Goal: Information Seeking & Learning: Learn about a topic

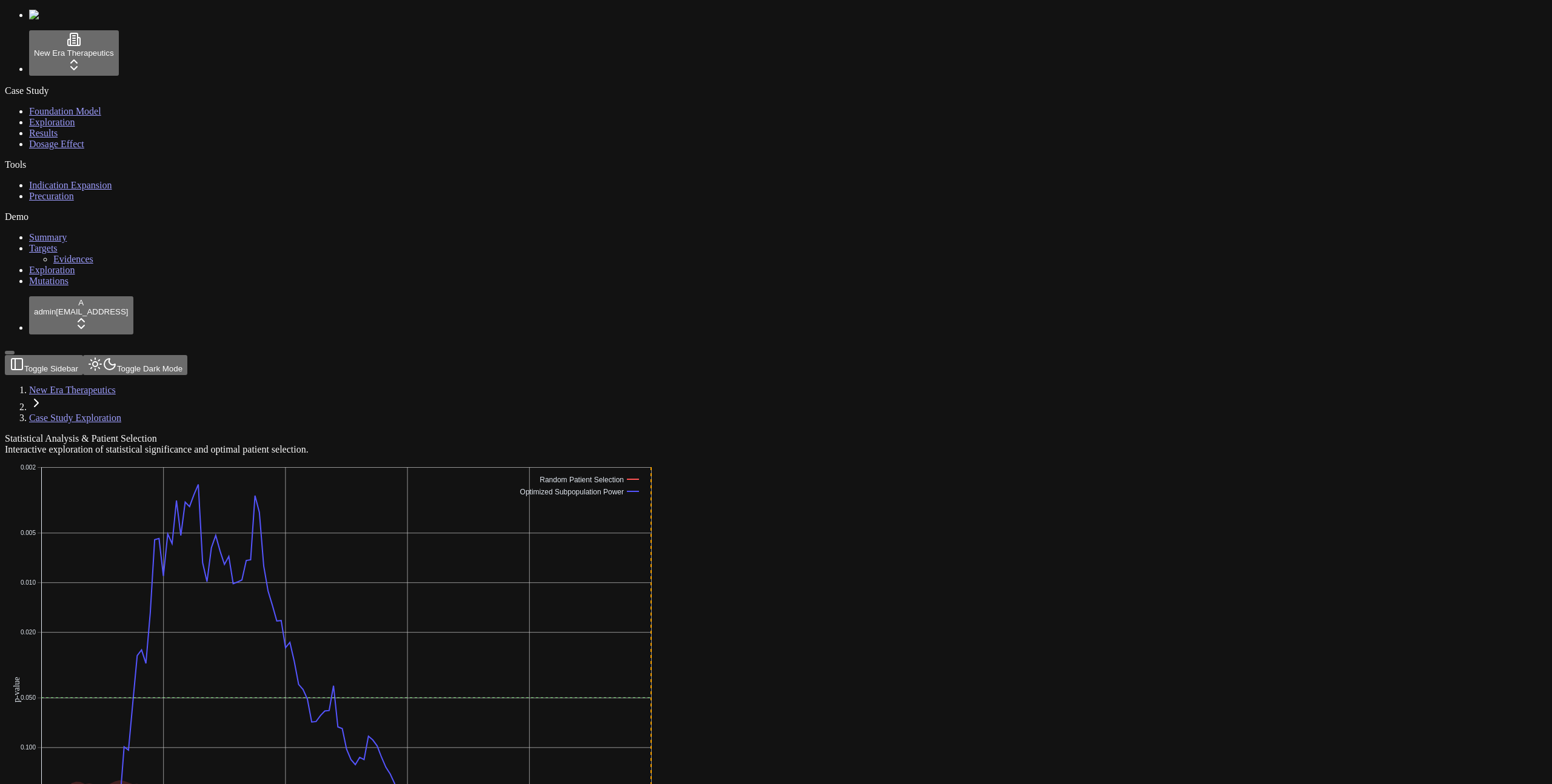
click at [67, 149] on link "Dosage Effect" at bounding box center [57, 143] width 55 height 10
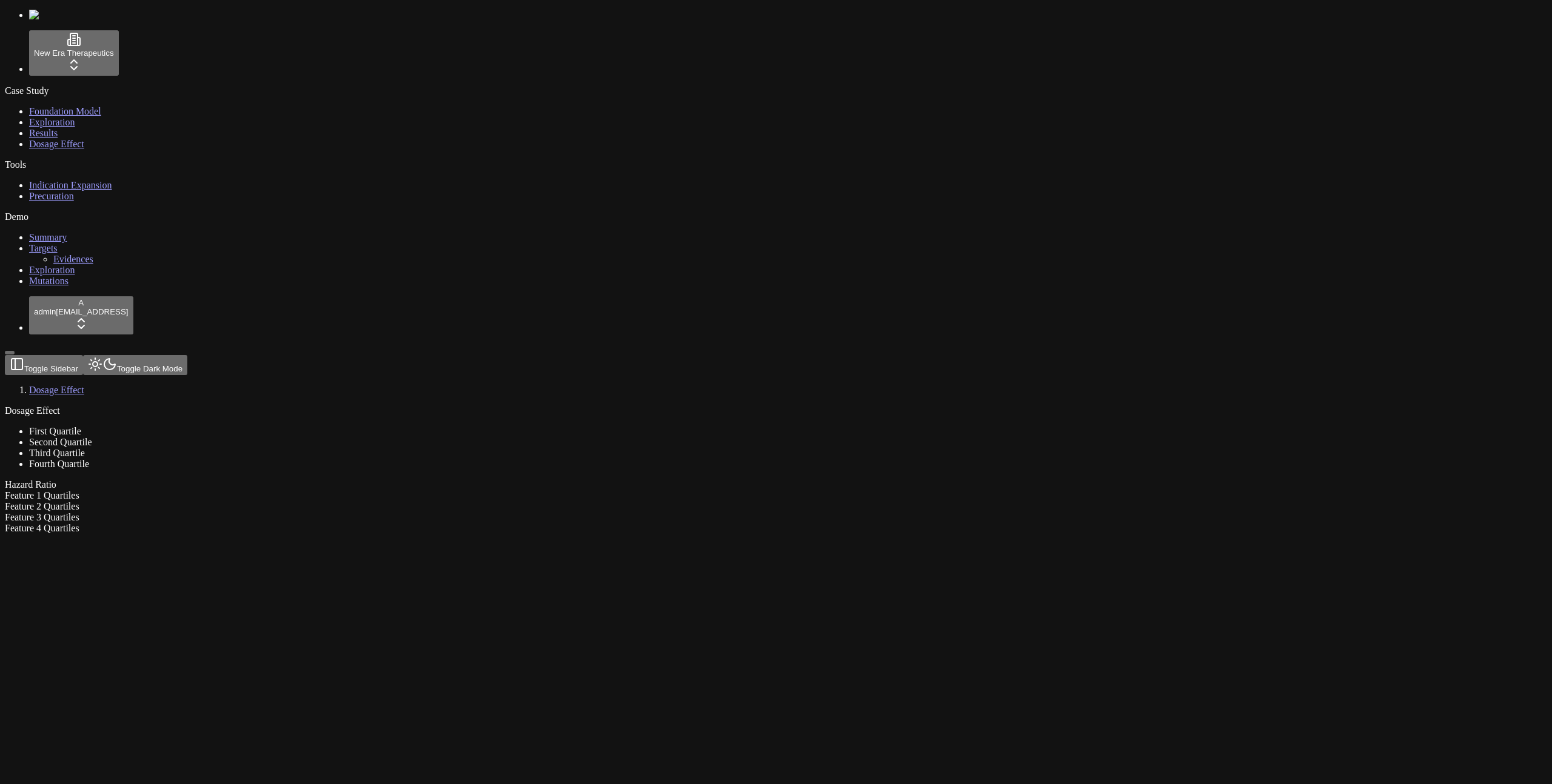
click at [436, 496] on div "Dosage Effect First Quartile Second Quartile Third Quartile Fourth Quartile Haz…" at bounding box center [718, 469] width 1426 height 129
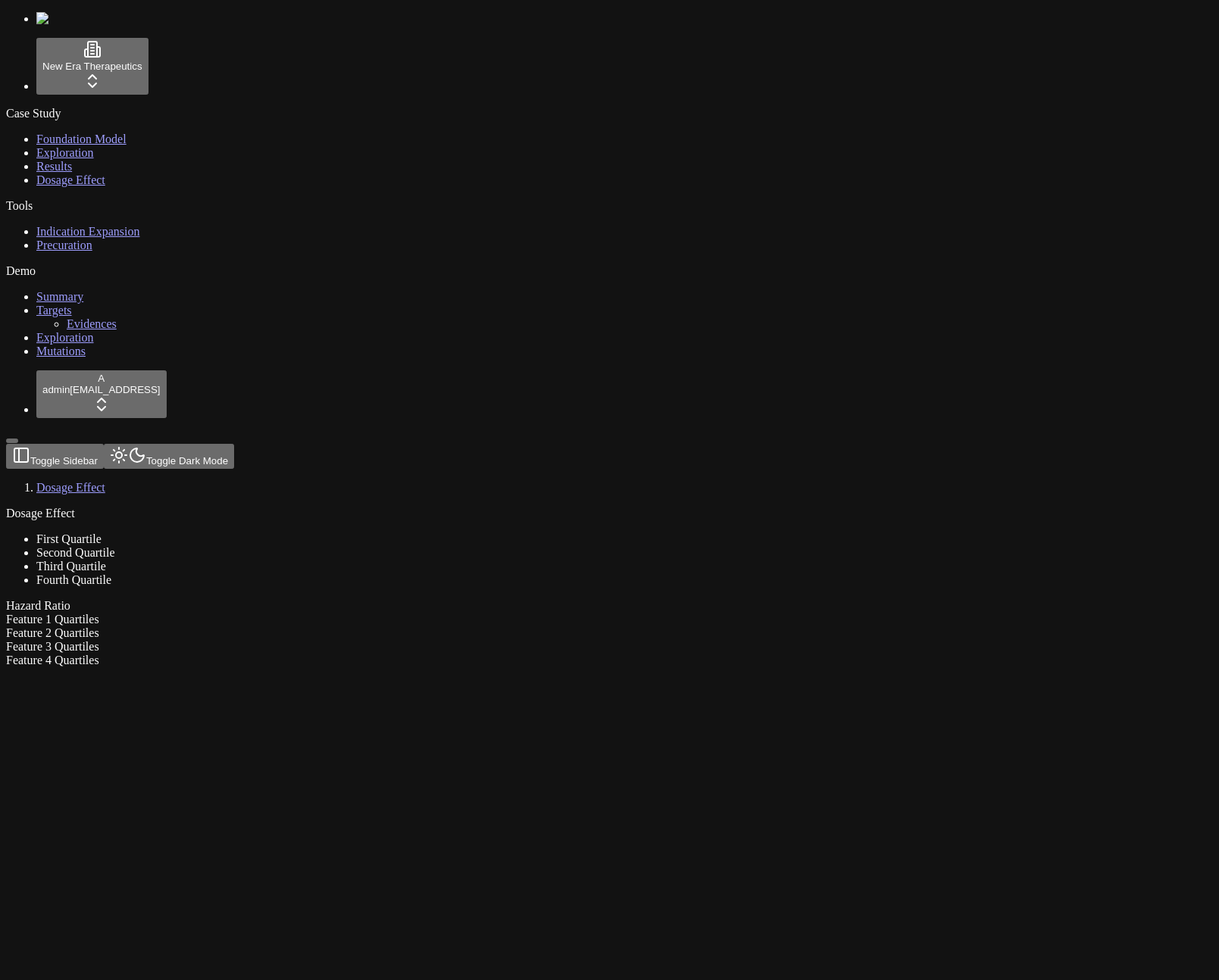
click at [1067, 507] on div "Dosage Effect First Quartile Second Quartile Third Quartile Fourth Quartile Haz…" at bounding box center [537, 587] width 1062 height 161
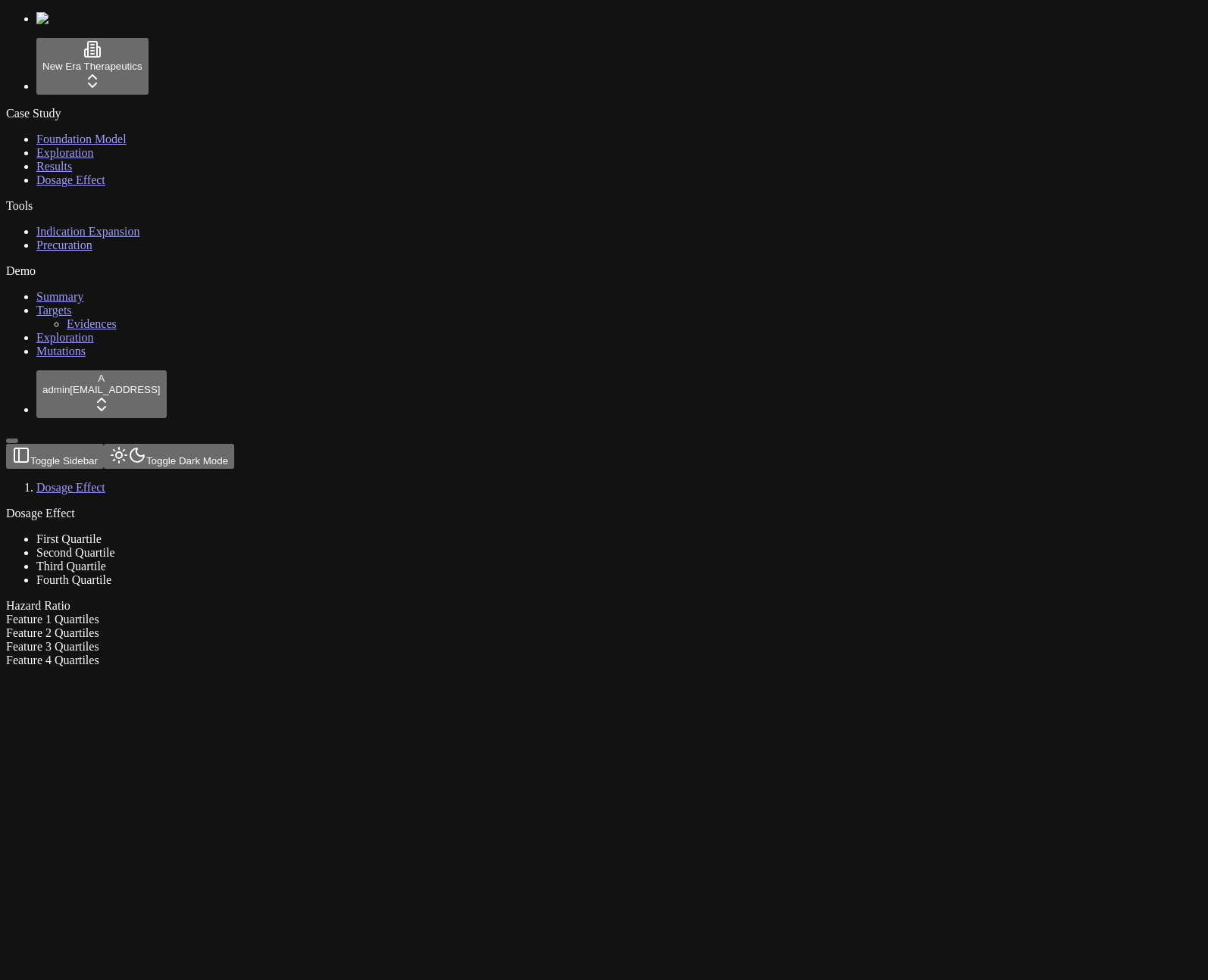
drag, startPoint x: 538, startPoint y: 367, endPoint x: 524, endPoint y: 362, distance: 14.9
click at [535, 612] on div "Feature 1 Quartiles" at bounding box center [531, 619] width 1050 height 13
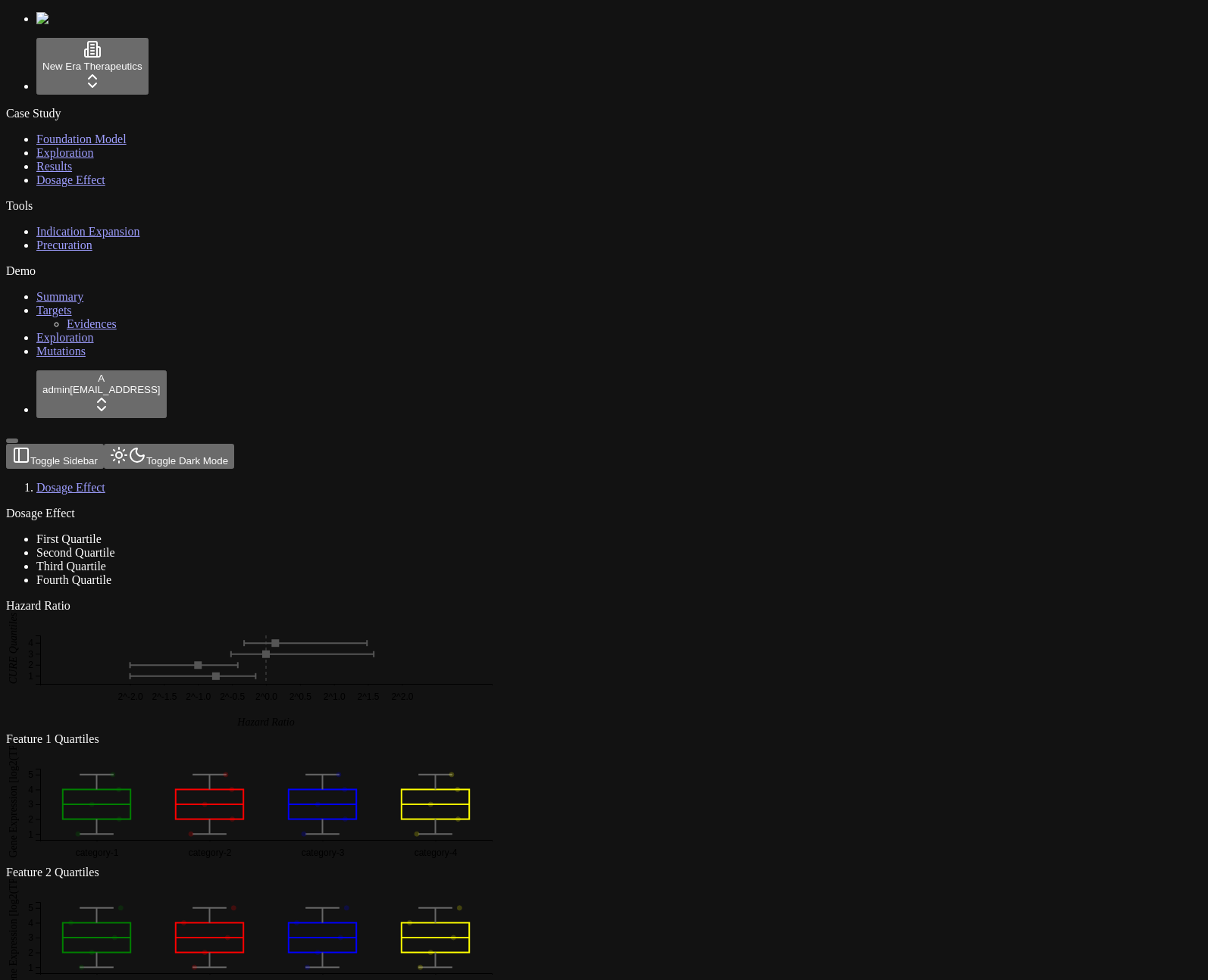
click at [195, 444] on button "Toggle Dark Mode" at bounding box center [169, 457] width 130 height 25
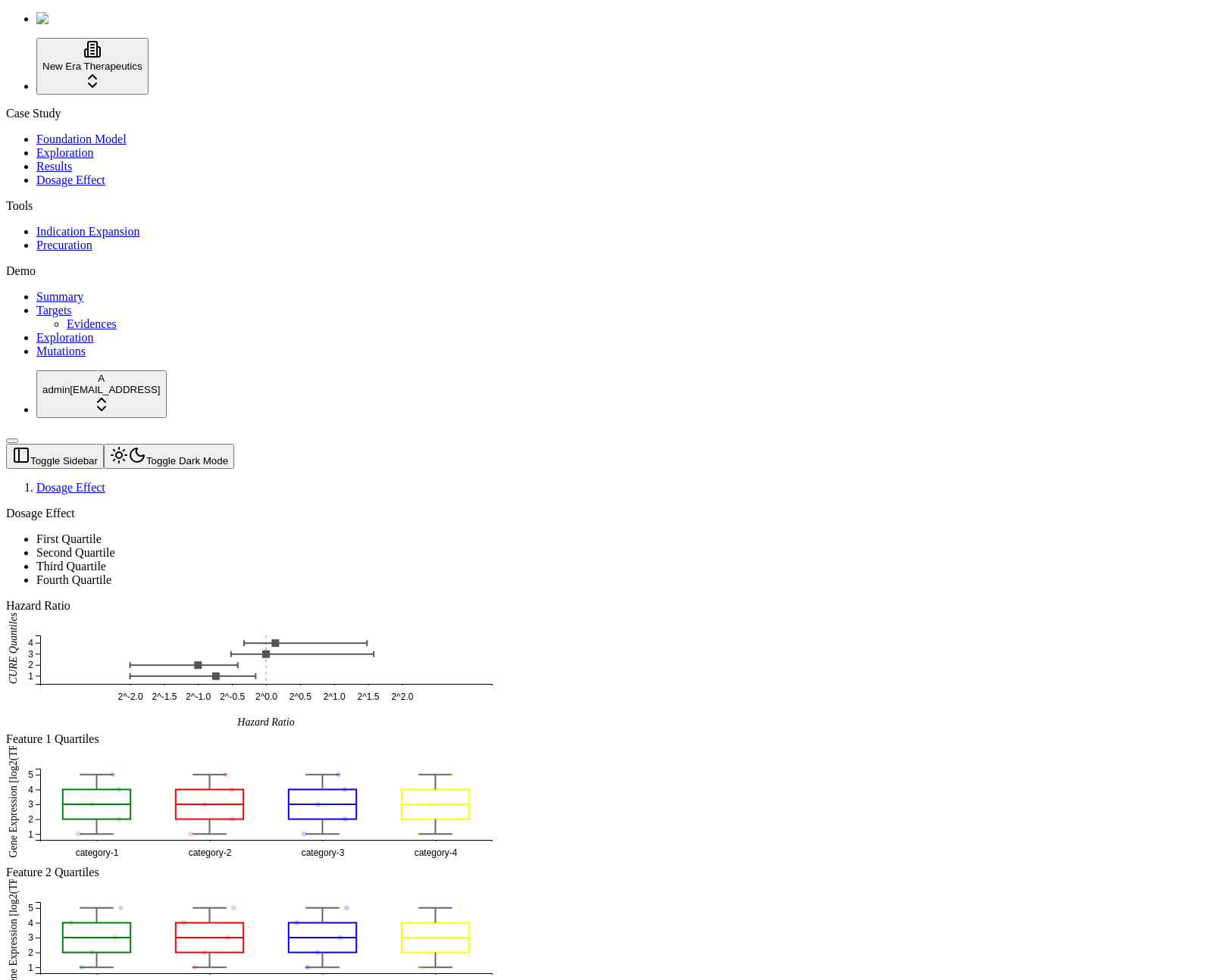
click at [195, 444] on button "Toggle Dark Mode" at bounding box center [169, 457] width 130 height 25
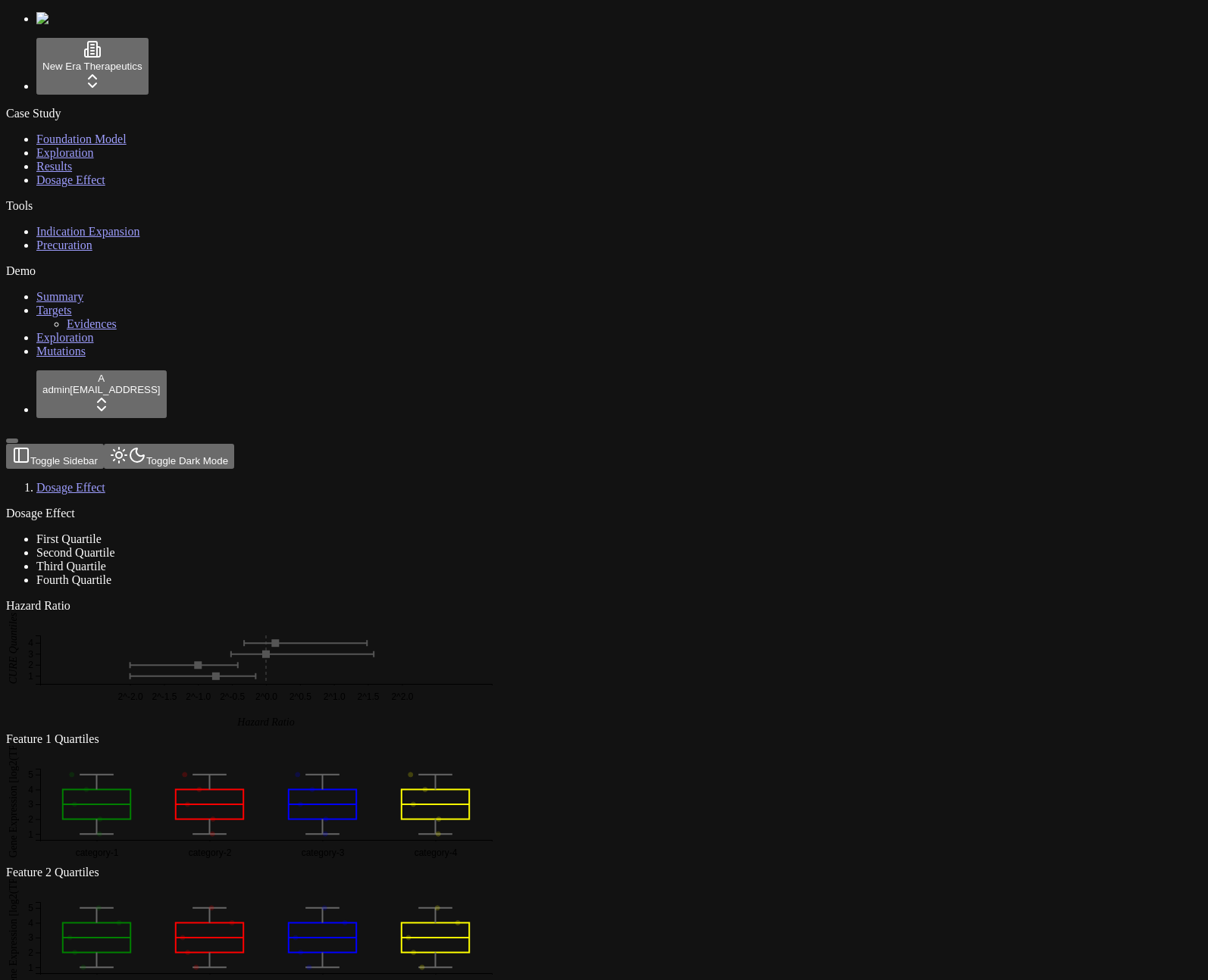
click at [606, 507] on div "Dosage Effect First Quartile Second Quartile Third Quartile Fourth Quartile" at bounding box center [531, 547] width 1050 height 80
click at [832, 752] on div "Dosage Effect First Quartile Second Quartile Third Quartile Fourth Quartile Haz…" at bounding box center [531, 886] width 1050 height 759
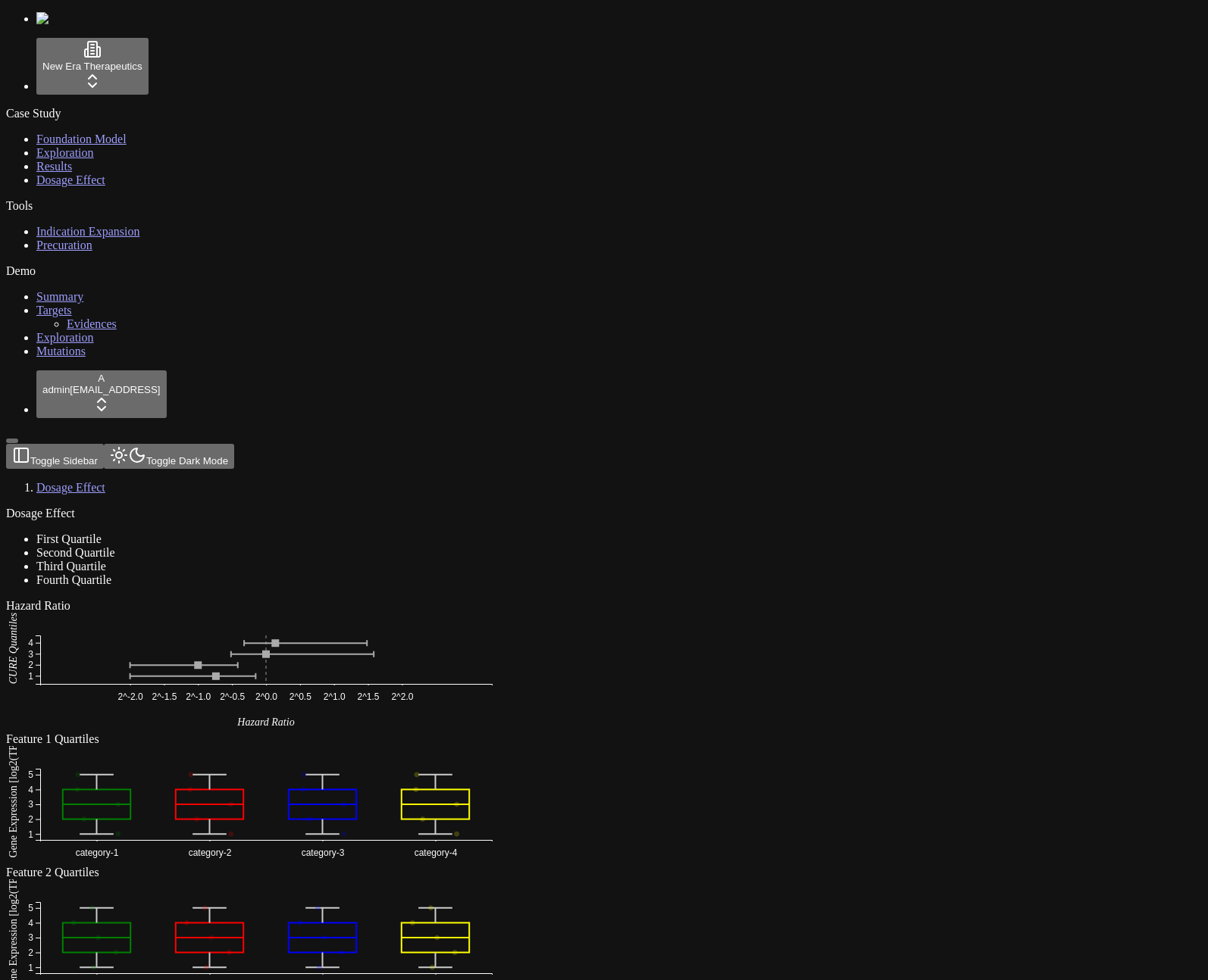
click at [298, 532] on li "First Quartile" at bounding box center [547, 539] width 1020 height 13
click at [311, 732] on div "Feature 1 Quartiles category-1 category-2 category-3 category-4 1 2 3 4 5 Gene …" at bounding box center [531, 799] width 1050 height 133
click at [265, 532] on li "First Quartile" at bounding box center [547, 539] width 1020 height 13
click at [265, 546] on li "Second Quartile" at bounding box center [547, 552] width 1020 height 13
click at [267, 560] on li "Third Quartile" at bounding box center [547, 567] width 1020 height 13
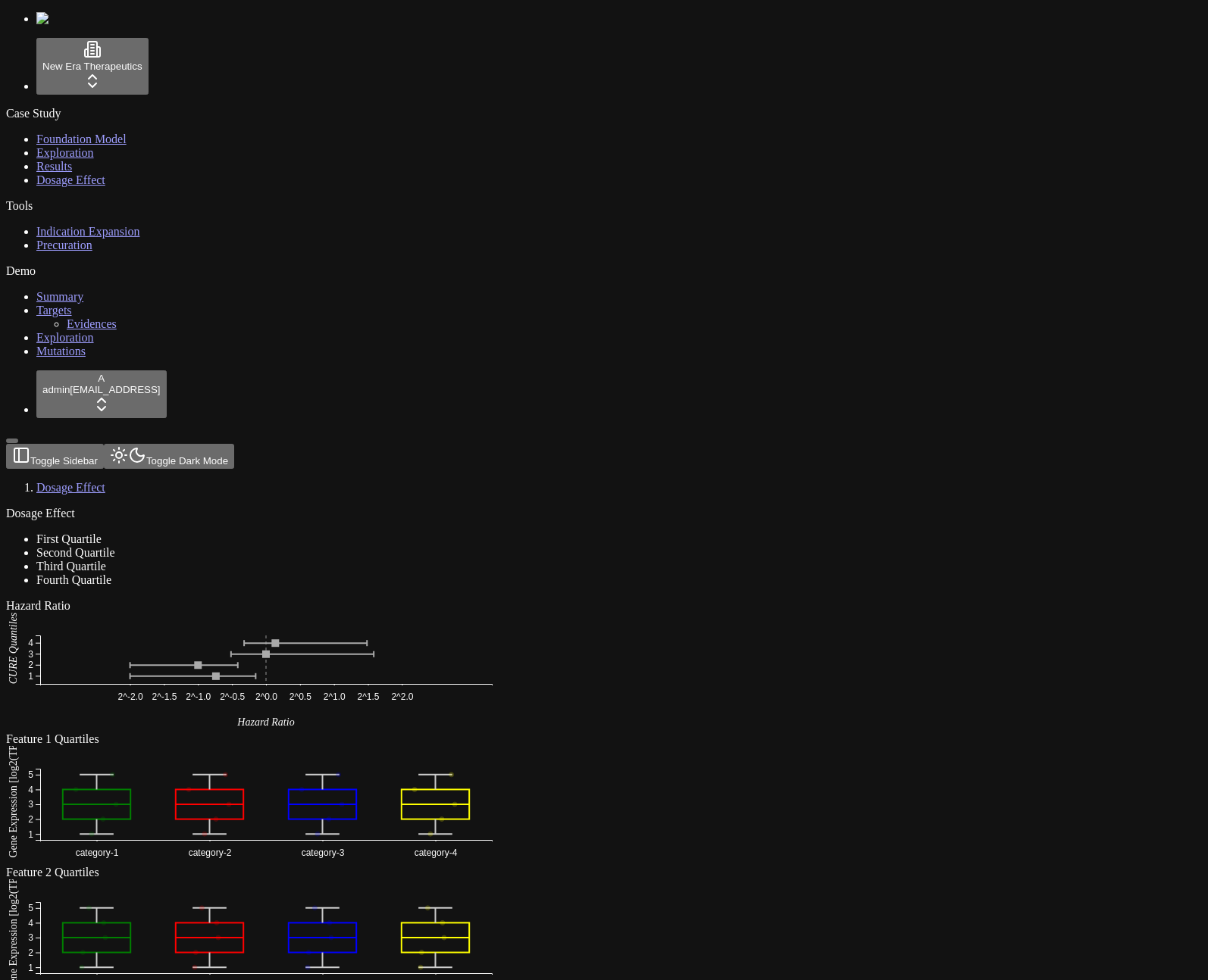
click at [270, 573] on li "Fourth Quartile" at bounding box center [547, 580] width 1020 height 13
click at [432, 532] on li "First Quartile" at bounding box center [547, 539] width 1020 height 13
click at [202, 662] on rect at bounding box center [198, 665] width 8 height 8
click at [377, 732] on div "Feature 1 Quartiles" at bounding box center [531, 739] width 1050 height 13
click at [188, 444] on button "Toggle Dark Mode" at bounding box center [169, 457] width 130 height 25
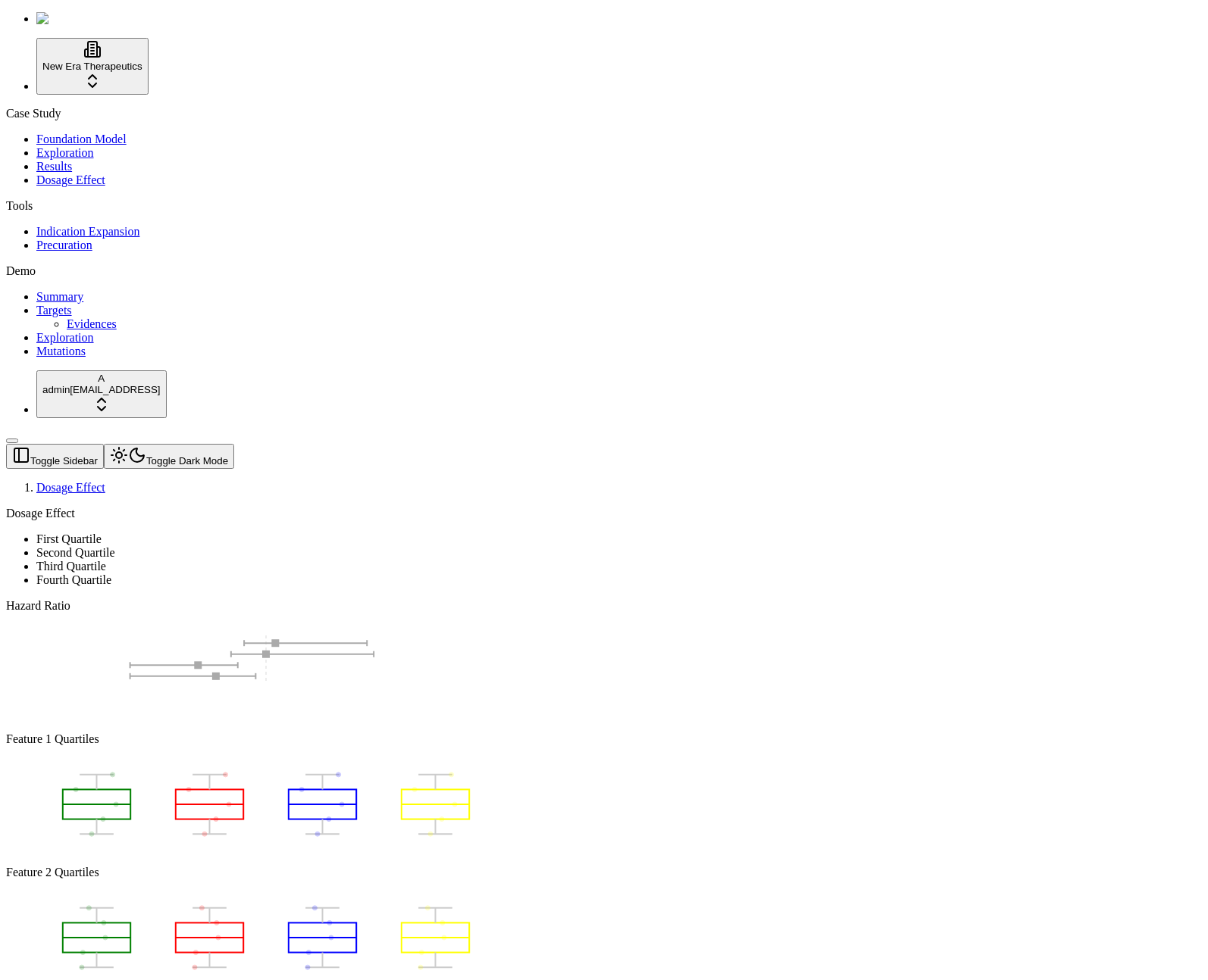
click at [188, 444] on button "Toggle Dark Mode" at bounding box center [169, 457] width 130 height 25
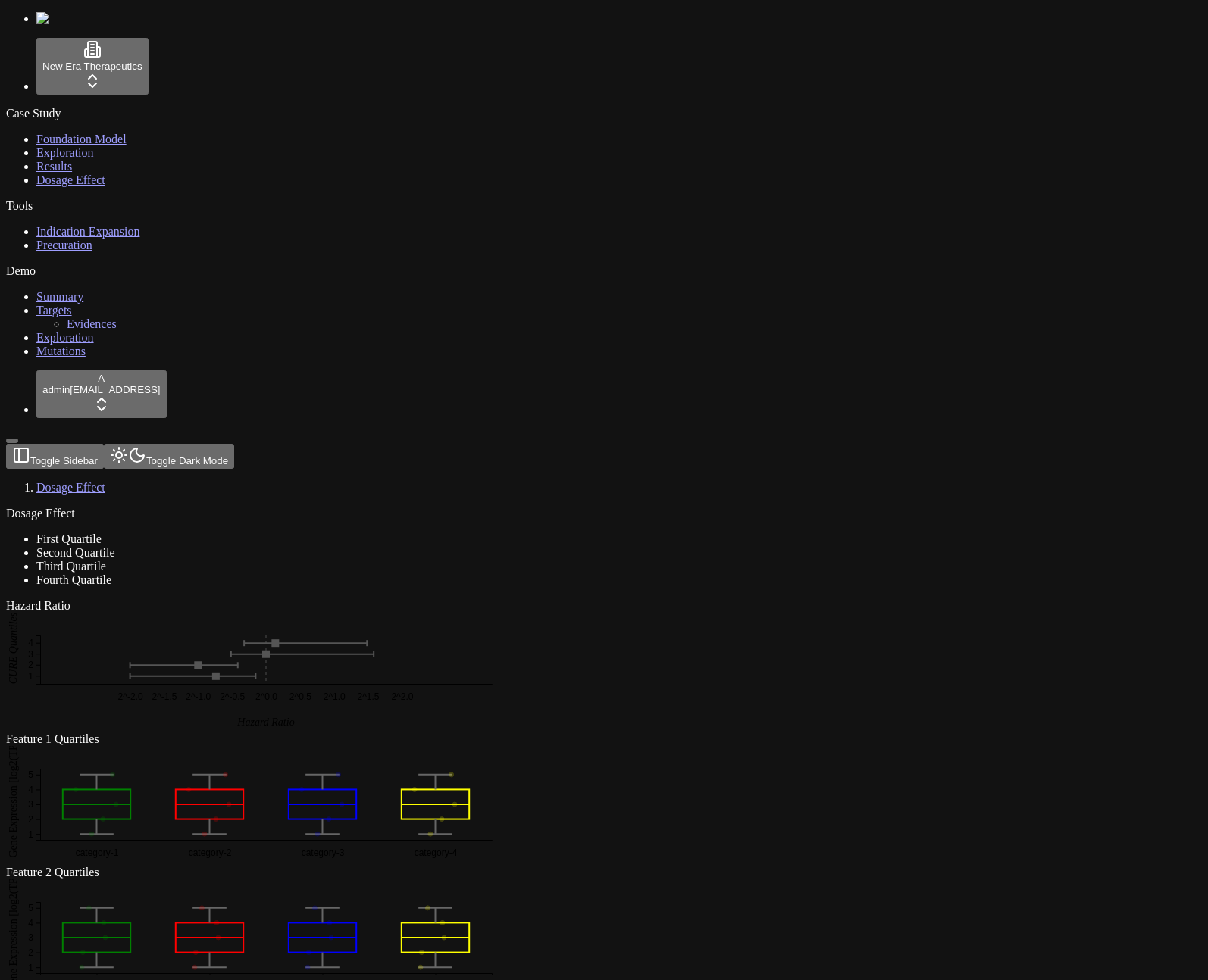
click at [193, 444] on button "Toggle Dark Mode" at bounding box center [169, 457] width 130 height 25
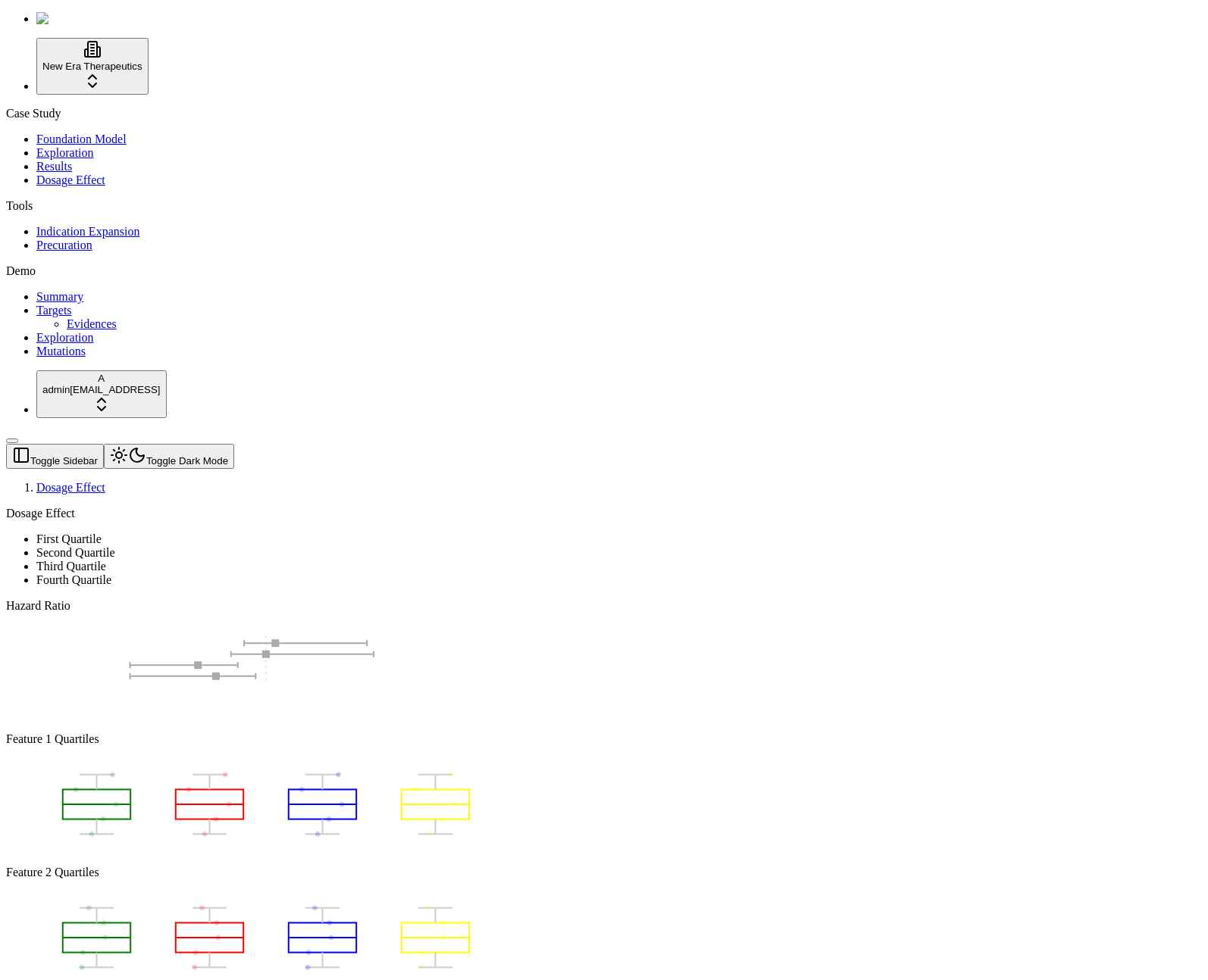
click at [958, 599] on div "Hazard Ratio 2^-2.0 2^-1.5 2^-1.0 2^-0.5 2^0.0 2^0.5 2^1.0 2^1.5 2^2.0 4 3 2 1 …" at bounding box center [531, 666] width 1050 height 133
click at [514, 612] on icon "2^-2.0 2^-1.5 2^-1.0 2^-0.5 2^0.0 2^0.5 2^1.0 2^1.5 2^2.0 4 3 2 1 CURE Quantile…" at bounding box center [260, 671] width 509 height 117
click at [203, 662] on rect at bounding box center [198, 665] width 8 height 8
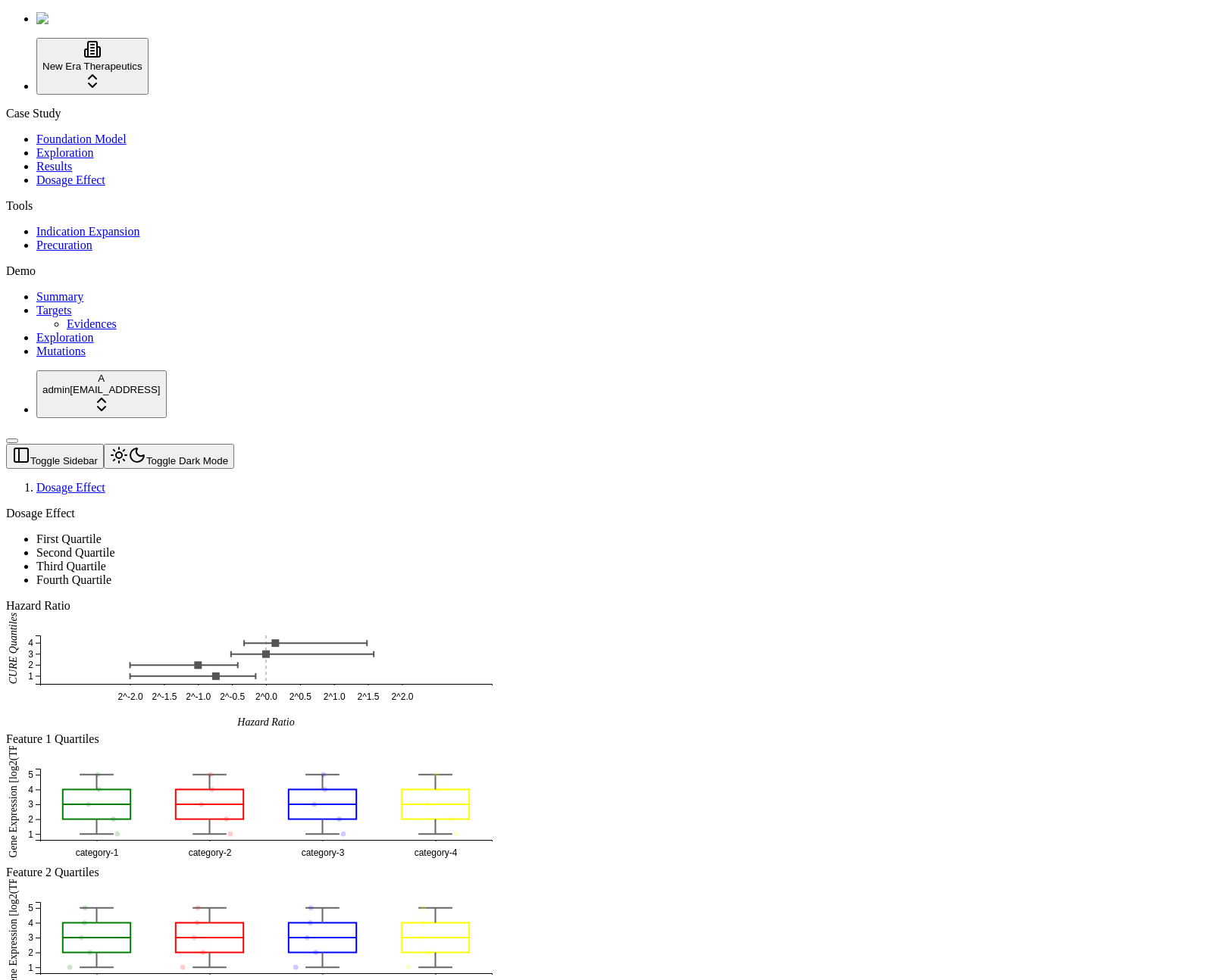
click at [529, 734] on div "Dosage Effect First Quartile Second Quartile Third Quartile Fourth Quartile Haz…" at bounding box center [531, 886] width 1050 height 759
click at [190, 444] on button "Toggle Dark Mode" at bounding box center [169, 457] width 130 height 25
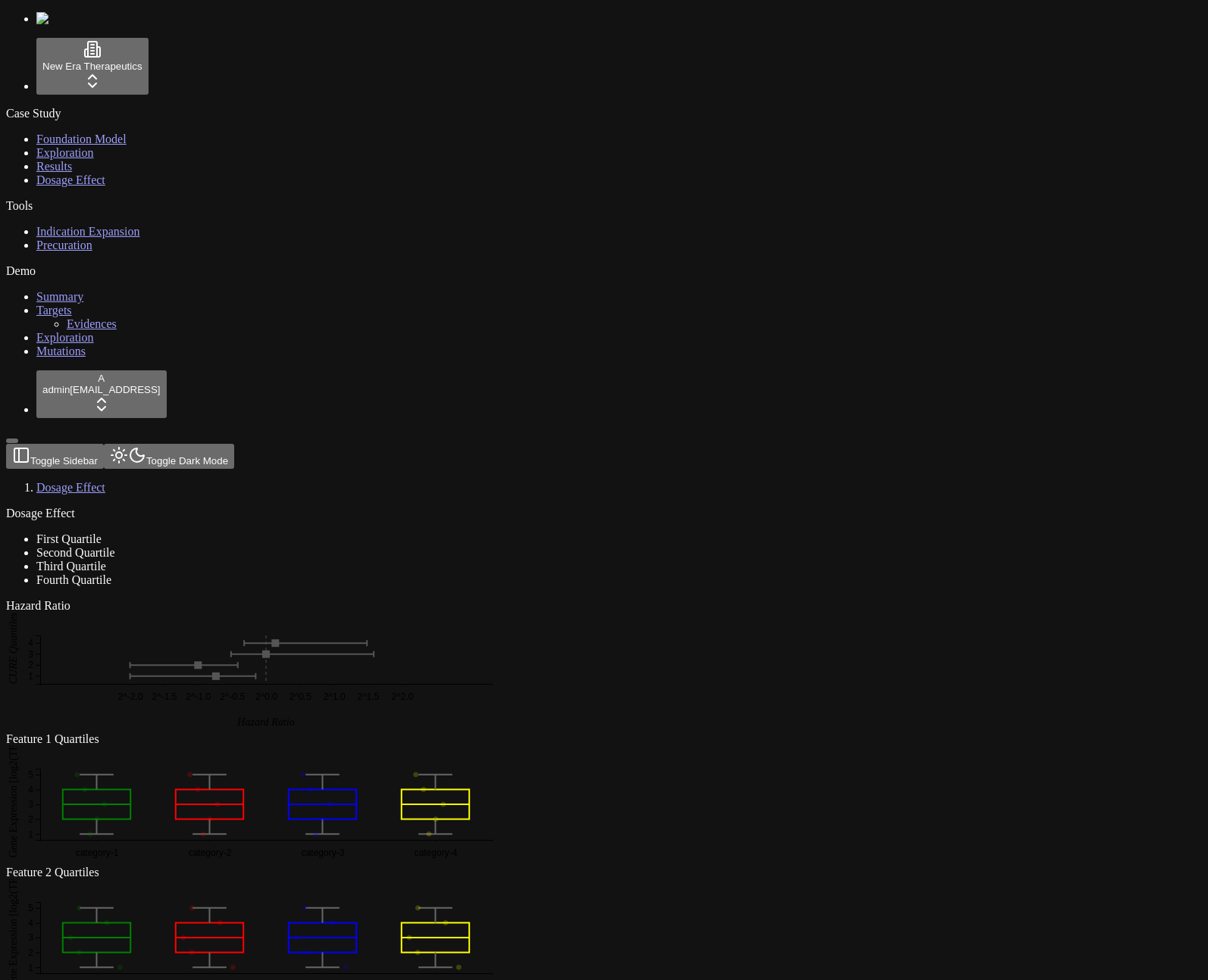
click at [733, 699] on div "Dosage Effect First Quartile Second Quartile Third Quartile Fourth Quartile Haz…" at bounding box center [531, 886] width 1050 height 759
click at [14, 358] on div "Case Study Foundation Model Exploration Results Dosage Effect Tools Indication …" at bounding box center [604, 232] width 1196 height 252
click at [514, 746] on icon "category-1 category-2 category-3 category-4 1 2 3 4 5 Gene Expression [log2(TPM…" at bounding box center [260, 804] width 509 height 117
click at [368, 746] on icon "category-1 category-2 category-3 category-4 1 2 3 4 5 Gene Expression [log2(TPM…" at bounding box center [260, 804] width 509 height 117
click at [839, 783] on div "Dosage Effect First Quartile Second Quartile Third Quartile Fourth Quartile Haz…" at bounding box center [531, 886] width 1050 height 759
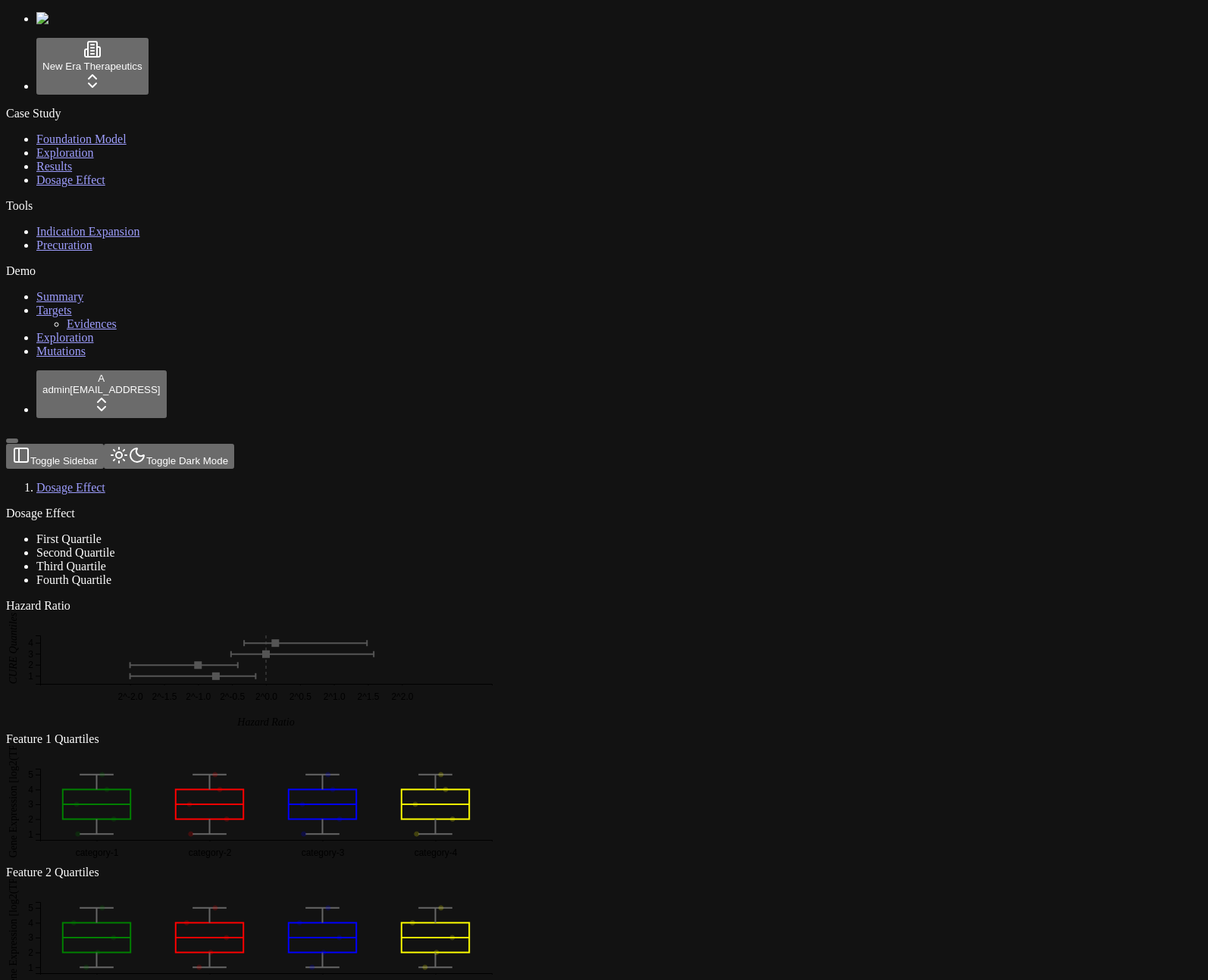
click at [634, 838] on div "Dosage Effect First Quartile Second Quartile Third Quartile Fourth Quartile Haz…" at bounding box center [531, 886] width 1050 height 759
click at [238, 665] on line at bounding box center [183, 665] width 111 height 0
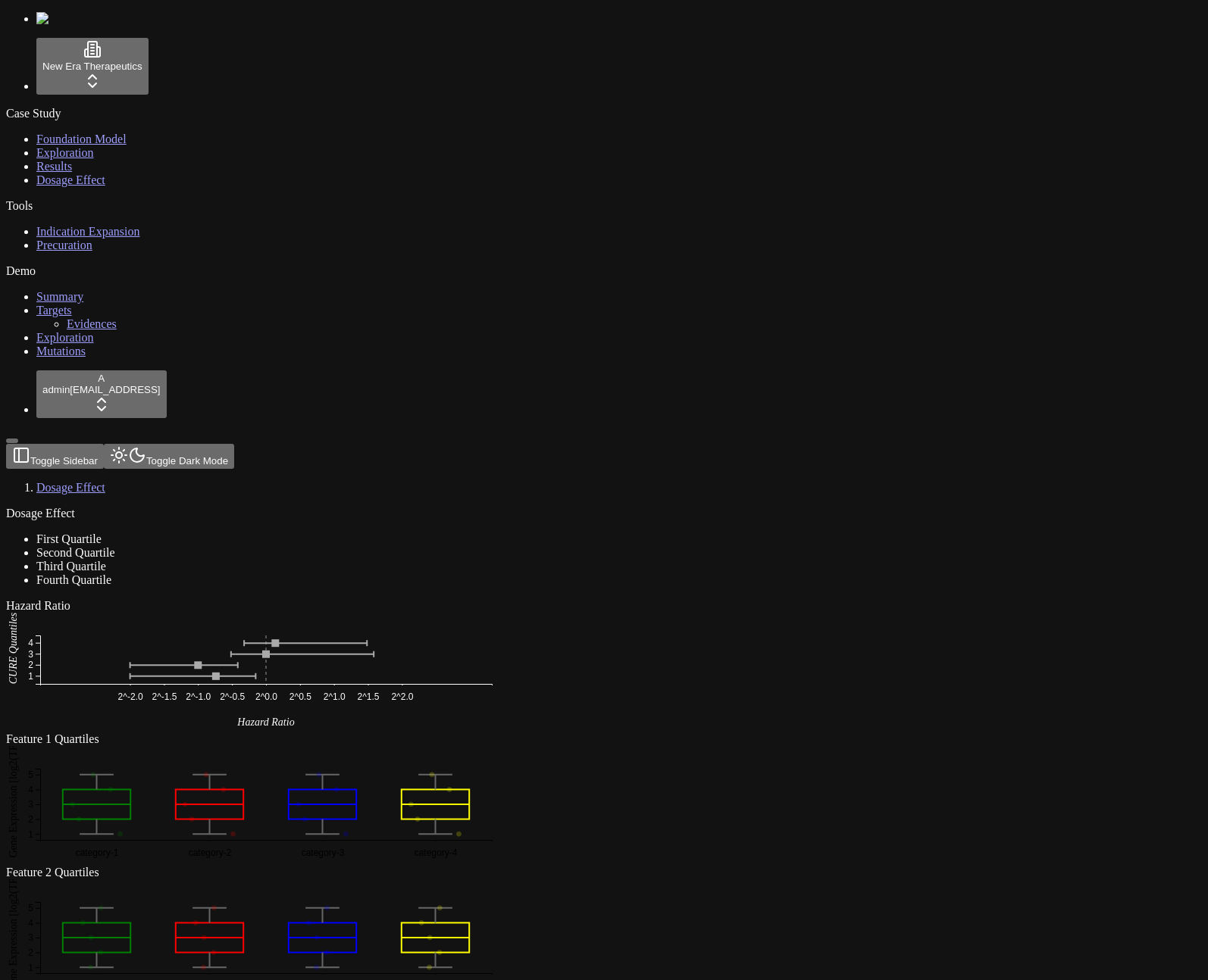
click at [377, 657] on div "Dosage Effect First Quartile Second Quartile Third Quartile Fourth Quartile Haz…" at bounding box center [531, 886] width 1050 height 759
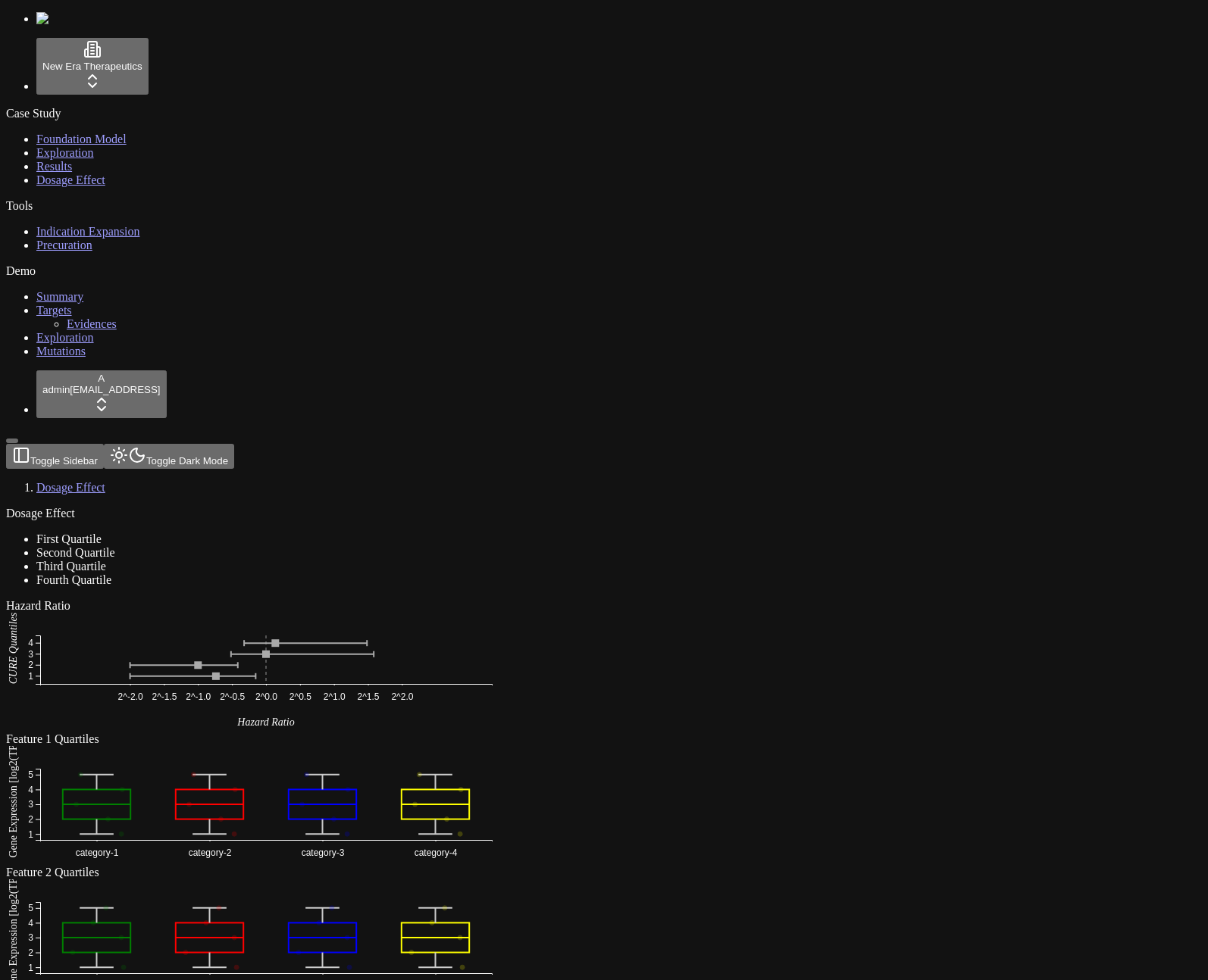
click at [544, 560] on li "Third Quartile" at bounding box center [547, 567] width 1020 height 13
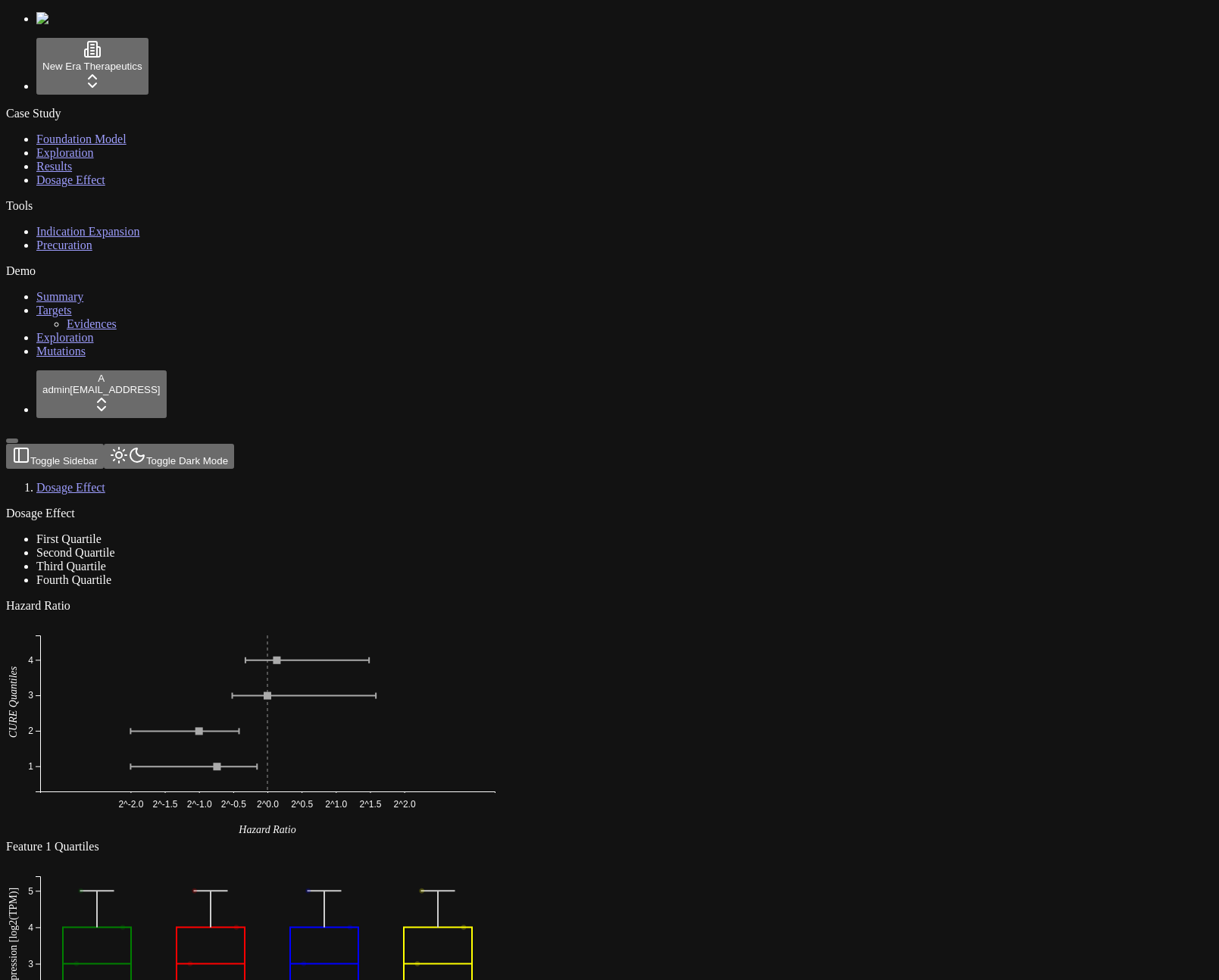
click at [513, 507] on div "Dosage Effect First Quartile Second Quartile Third Quartile Fourth Quartile" at bounding box center [537, 547] width 1062 height 80
click at [552, 507] on div "Dosage Effect First Quartile Second Quartile Third Quartile Fourth Quartile" at bounding box center [537, 547] width 1062 height 80
click at [291, 507] on div "Dosage Effect First Quartile Second Quartile Third Quartile Fourth Quartile" at bounding box center [537, 547] width 1062 height 80
